Goal: Information Seeking & Learning: Learn about a topic

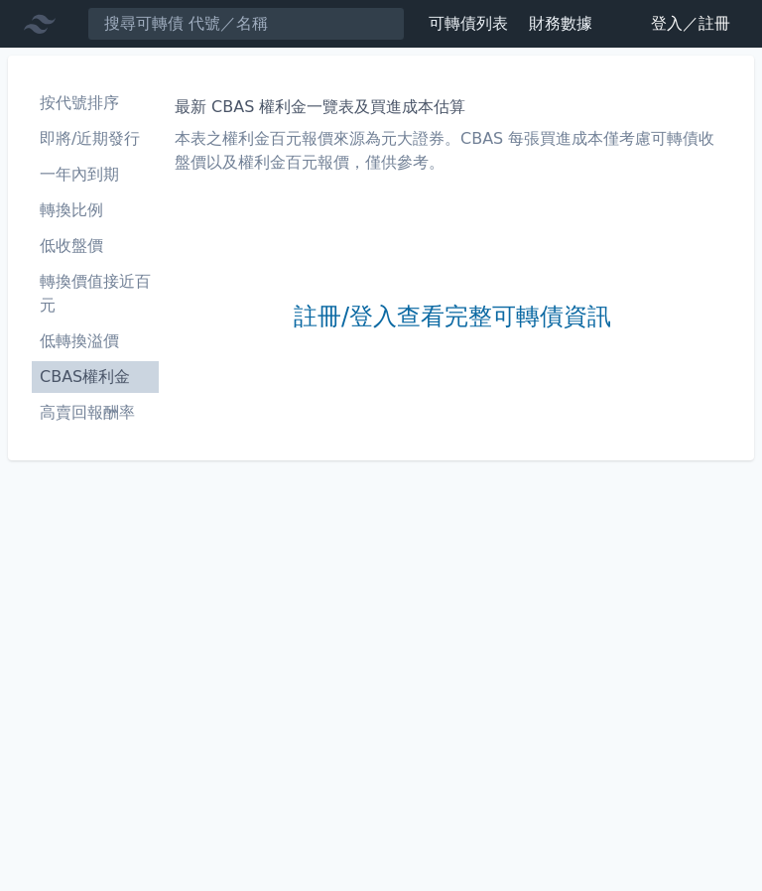
click at [567, 246] on div "註冊/登入查看完整可轉債資訊" at bounding box center [452, 317] width 317 height 238
click at [540, 320] on link "註冊/登入查看完整可轉債資訊" at bounding box center [452, 317] width 317 height 32
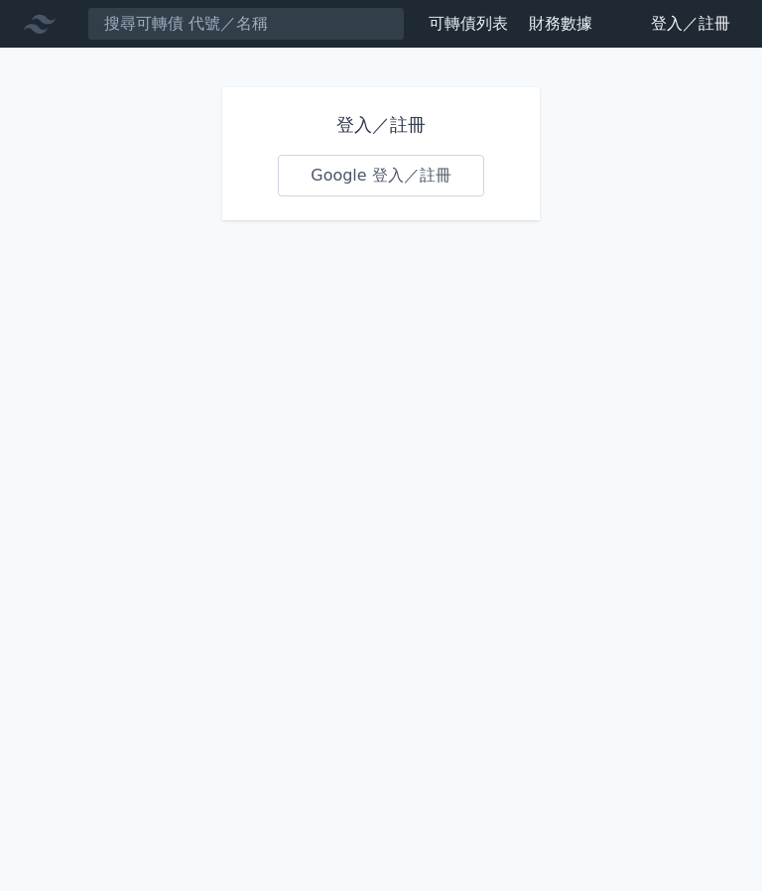
click at [390, 176] on link "Google 登入／註冊" at bounding box center [381, 176] width 206 height 42
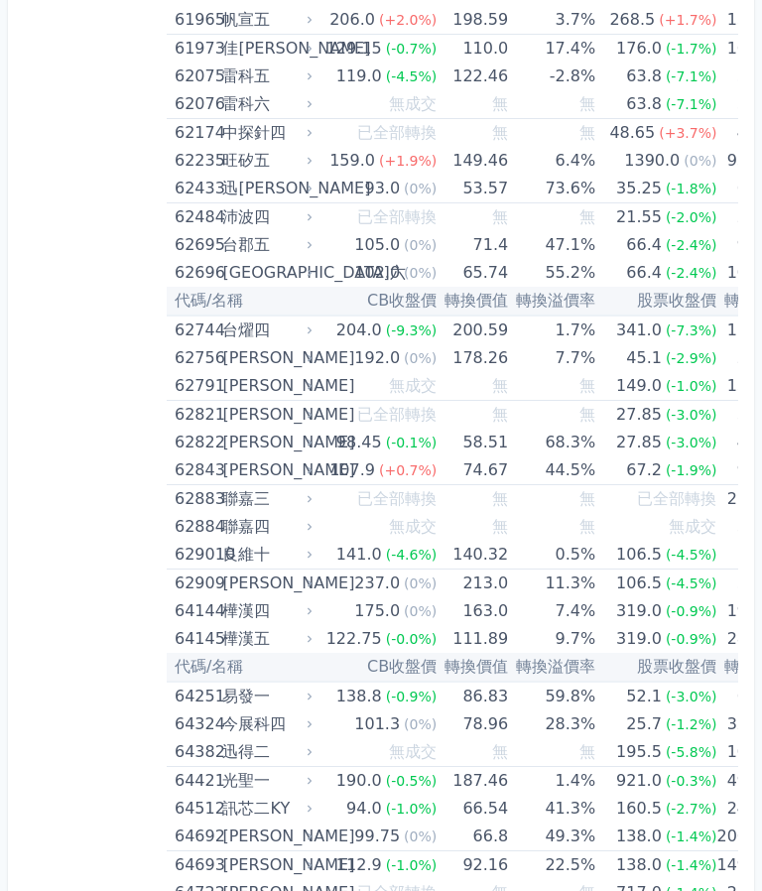
scroll to position [8297, 0]
click at [522, 646] on td "9.7%" at bounding box center [551, 638] width 87 height 28
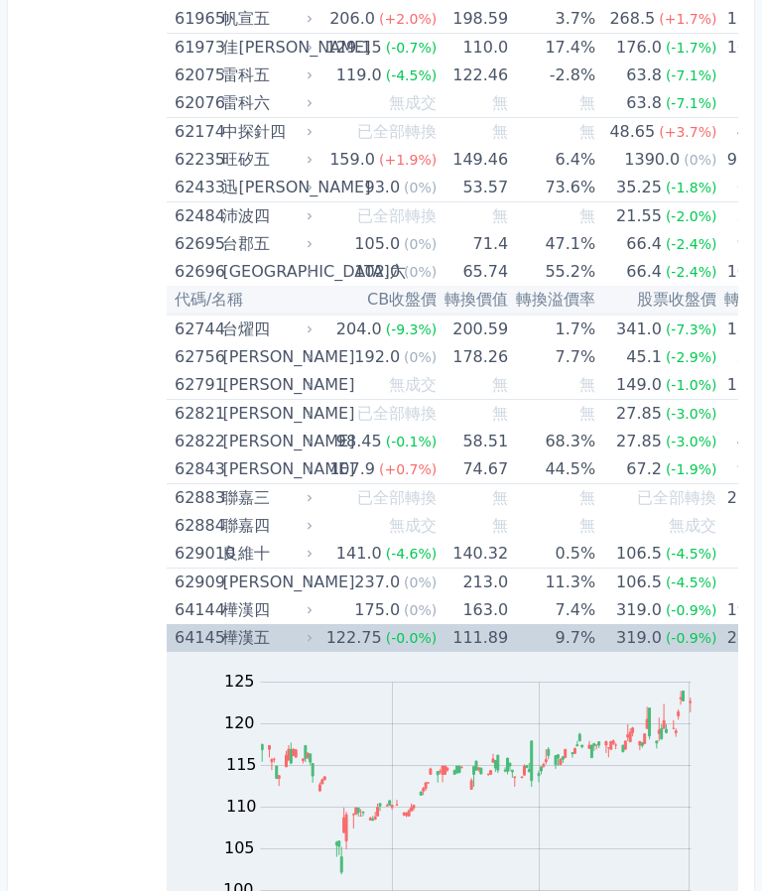
click at [665, 648] on div "(-0.9%)" at bounding box center [691, 638] width 52 height 28
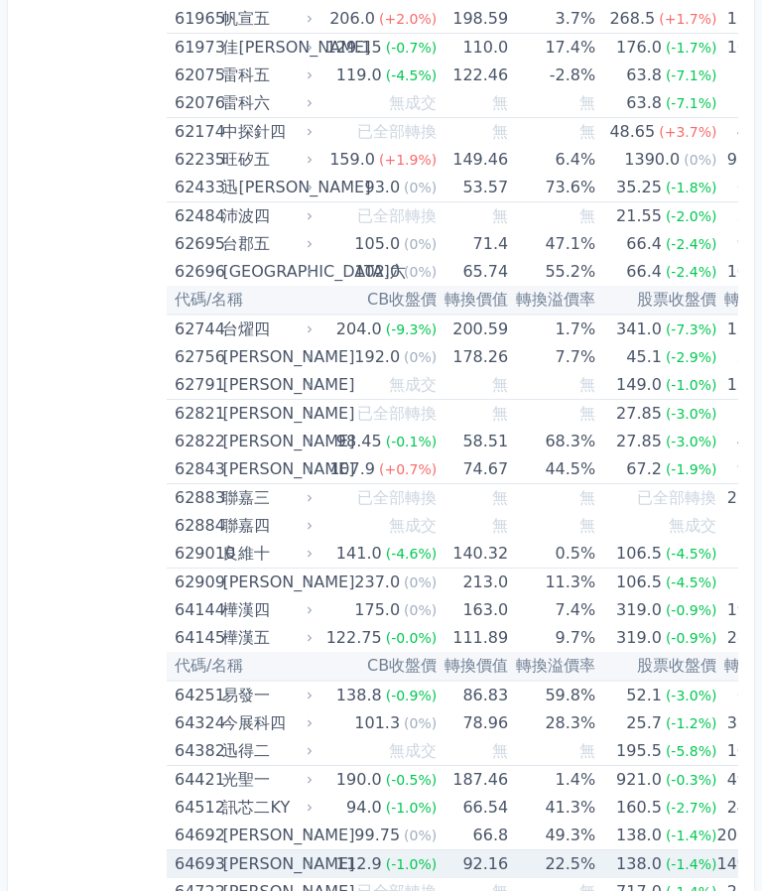
click at [665, 864] on span "(-1.4%)" at bounding box center [691, 864] width 52 height 16
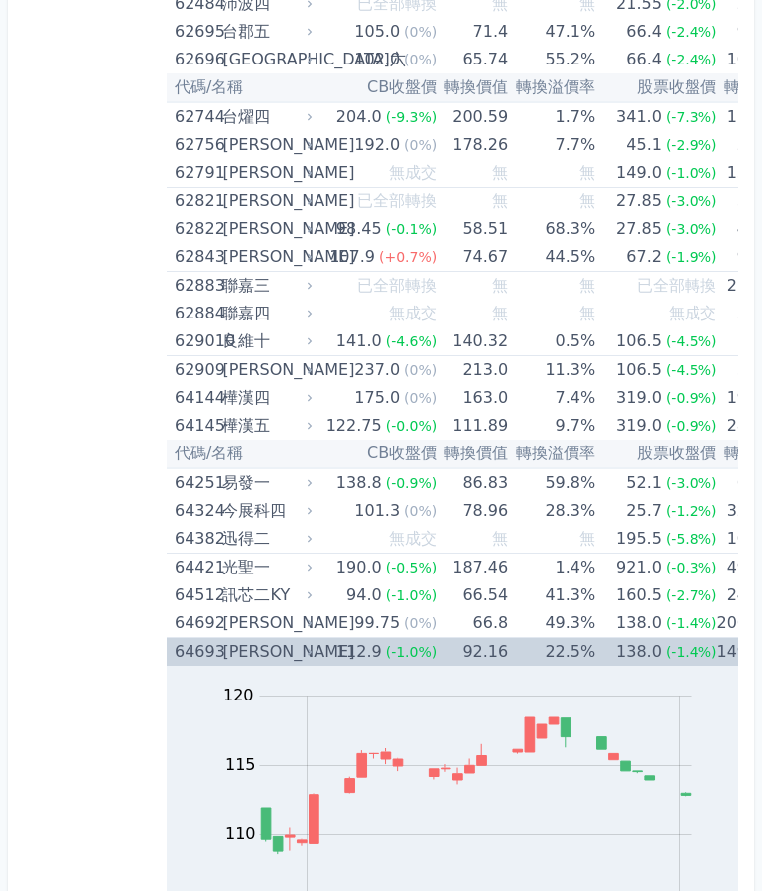
scroll to position [8511, 0]
click at [595, 645] on td "138.0 (-1.4%)" at bounding box center [655, 651] width 121 height 29
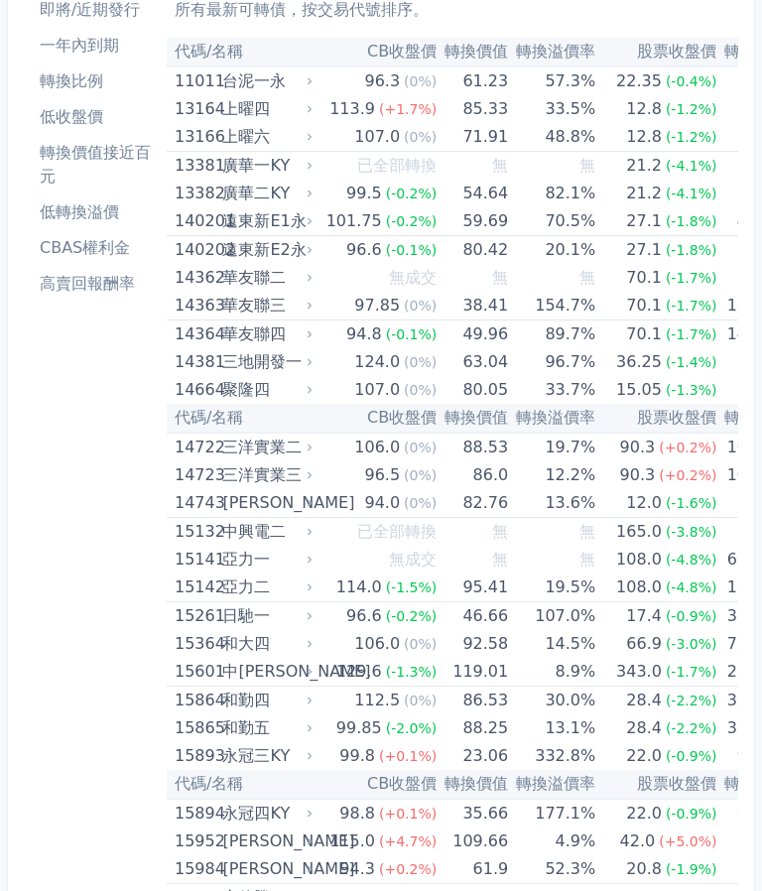
scroll to position [0, 0]
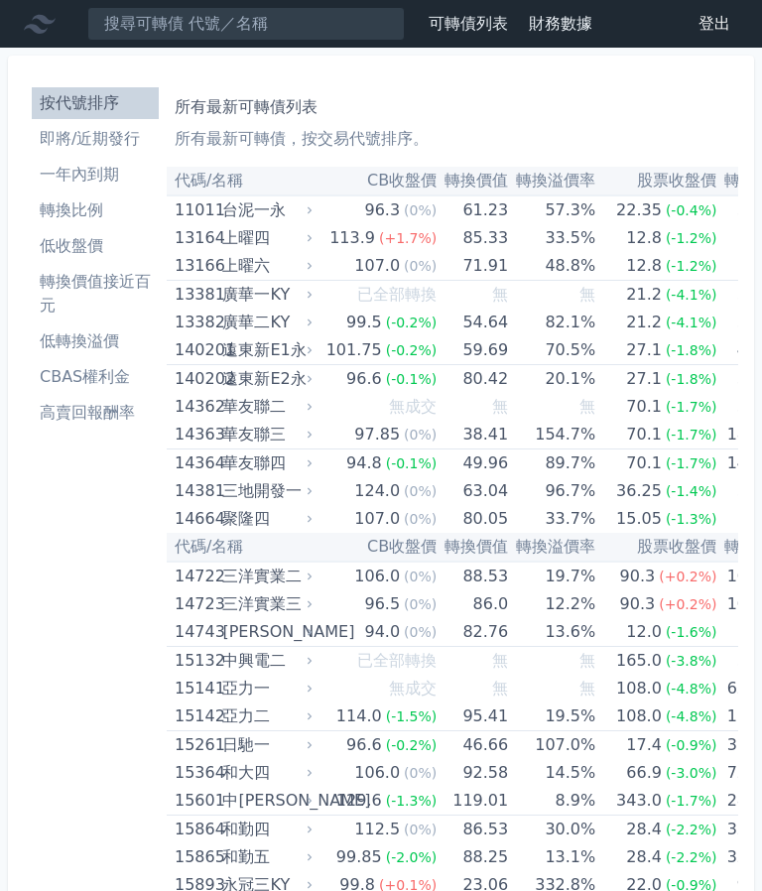
click at [141, 288] on li "轉換價值接近百元" at bounding box center [95, 294] width 127 height 48
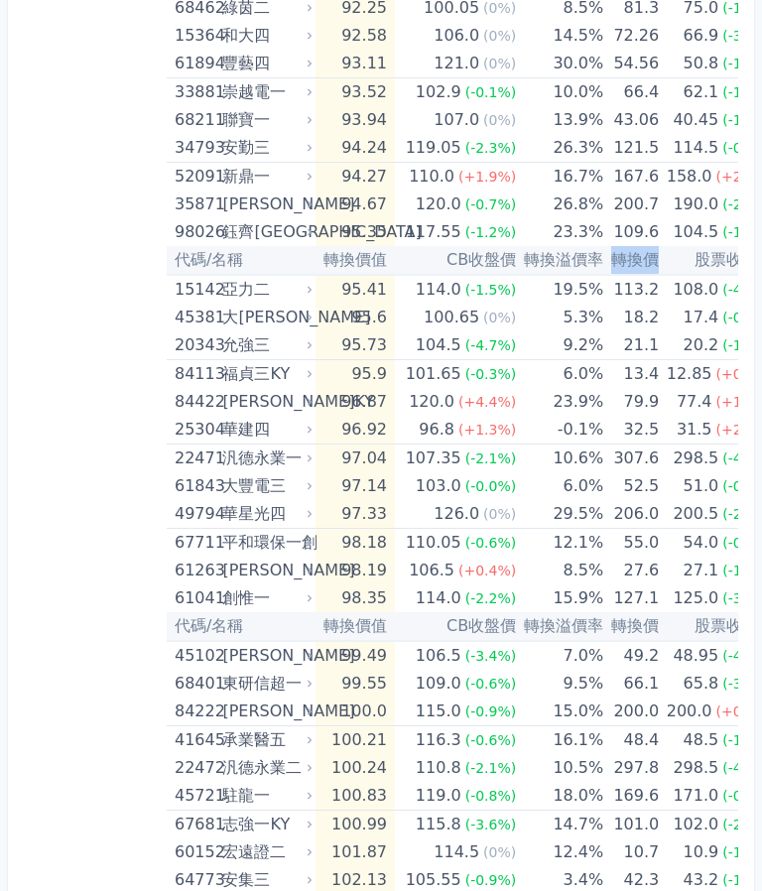
scroll to position [2458, 0]
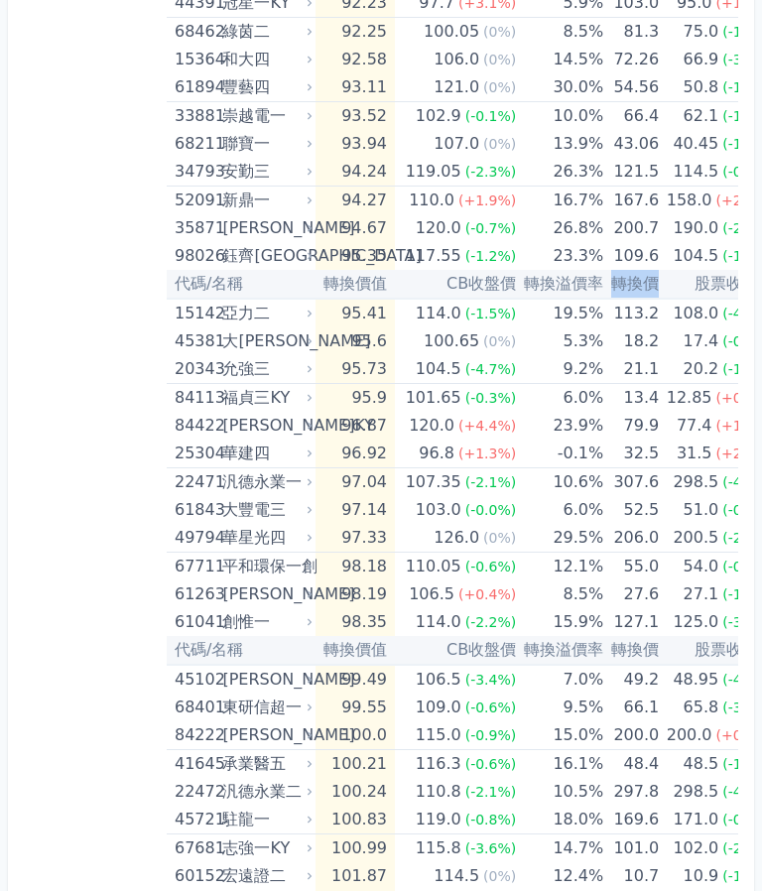
click at [683, 655] on th "股票收盤價" at bounding box center [715, 650] width 115 height 29
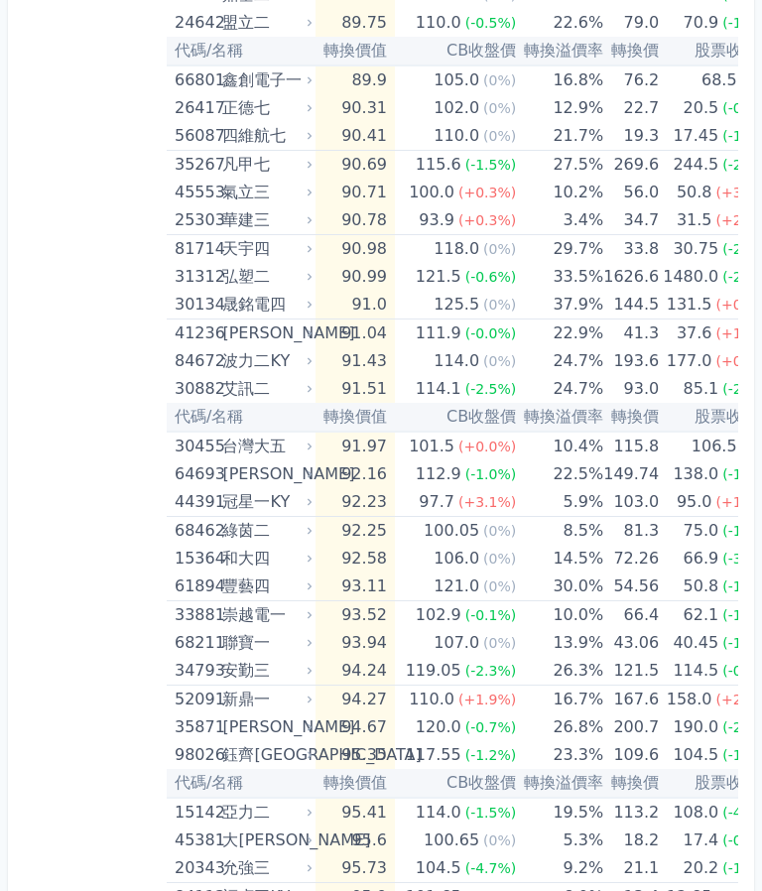
scroll to position [1961, 0]
